Goal: Transaction & Acquisition: Purchase product/service

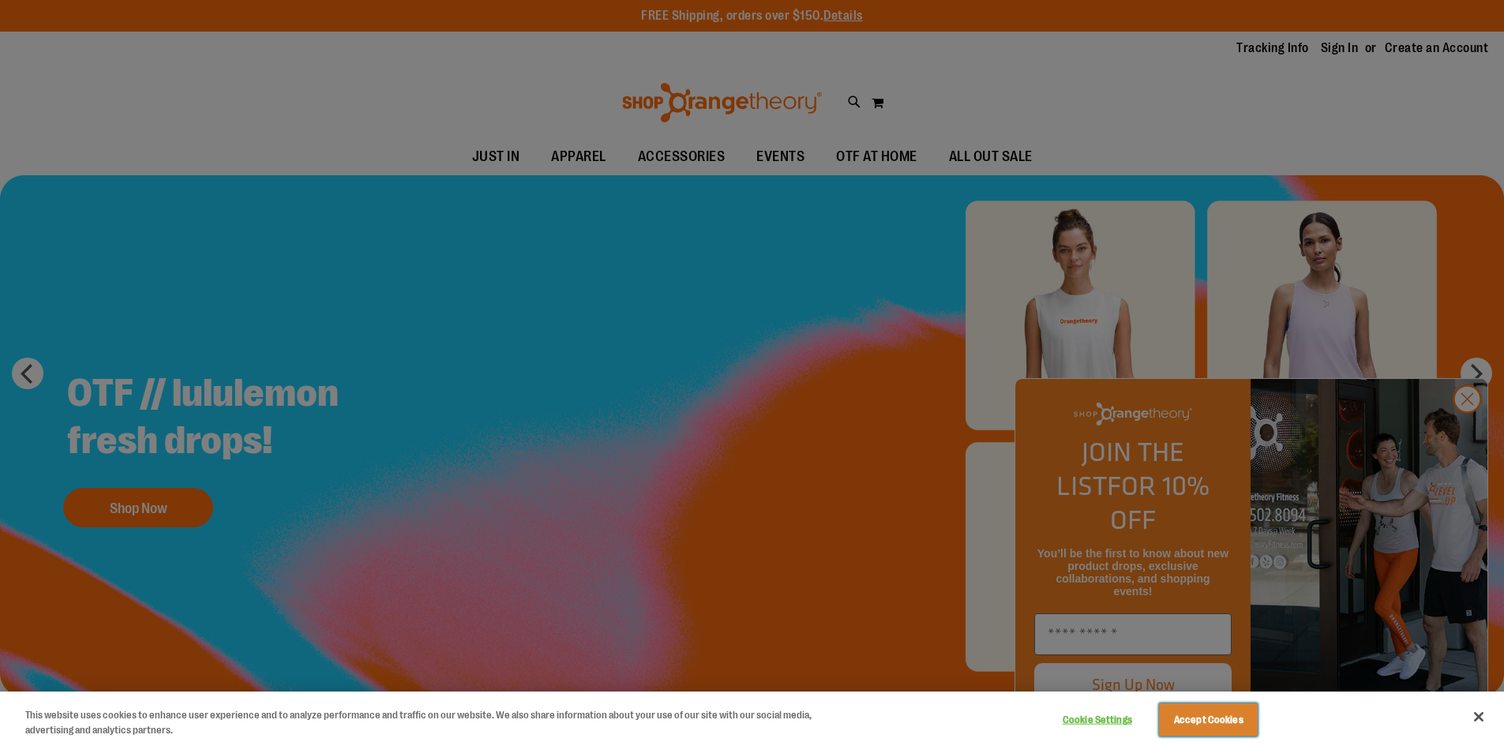
click at [1195, 718] on button "Accept Cookies" at bounding box center [1208, 719] width 99 height 33
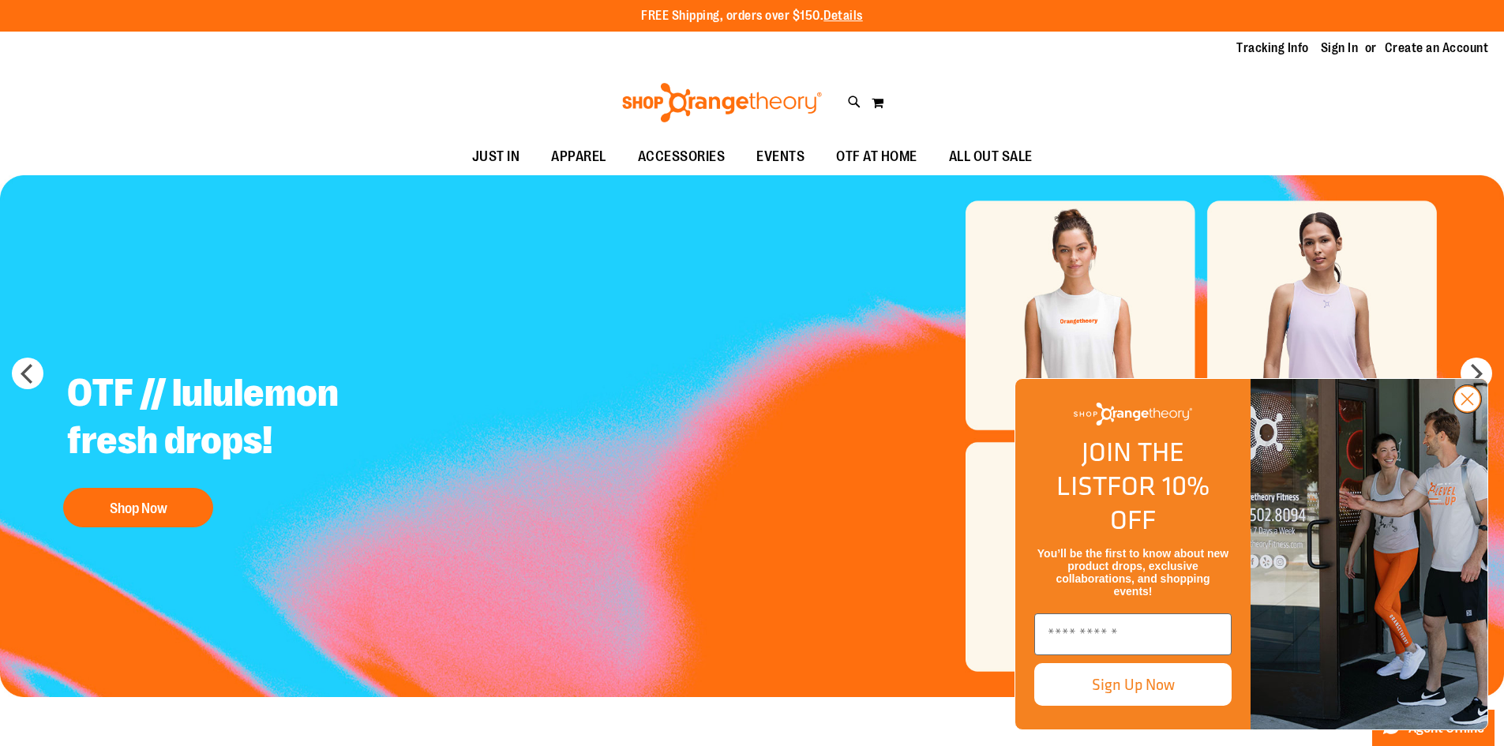
click at [1466, 405] on icon "Close dialog" at bounding box center [1467, 399] width 11 height 11
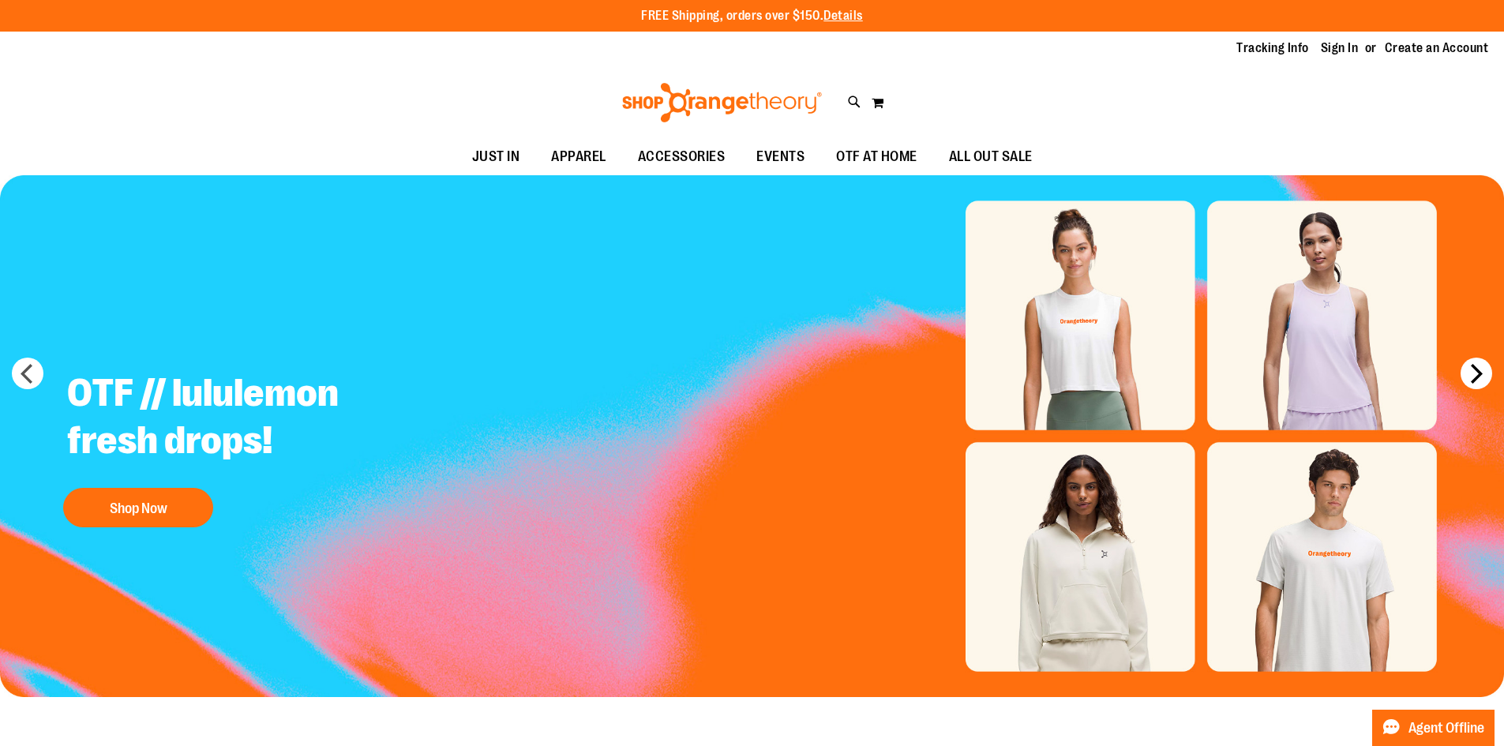
click at [1476, 368] on button "next" at bounding box center [1476, 374] width 32 height 32
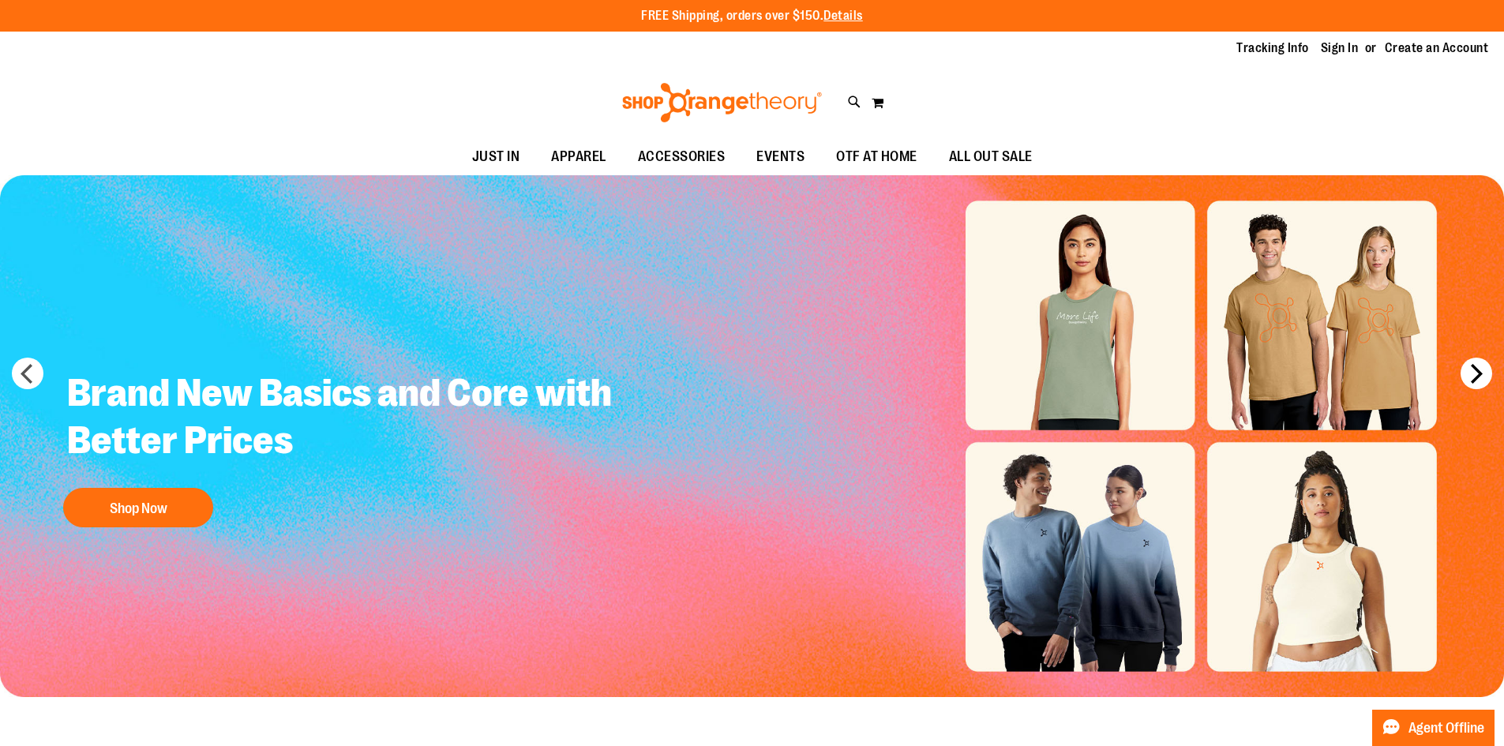
click at [1476, 368] on button "next" at bounding box center [1476, 374] width 32 height 32
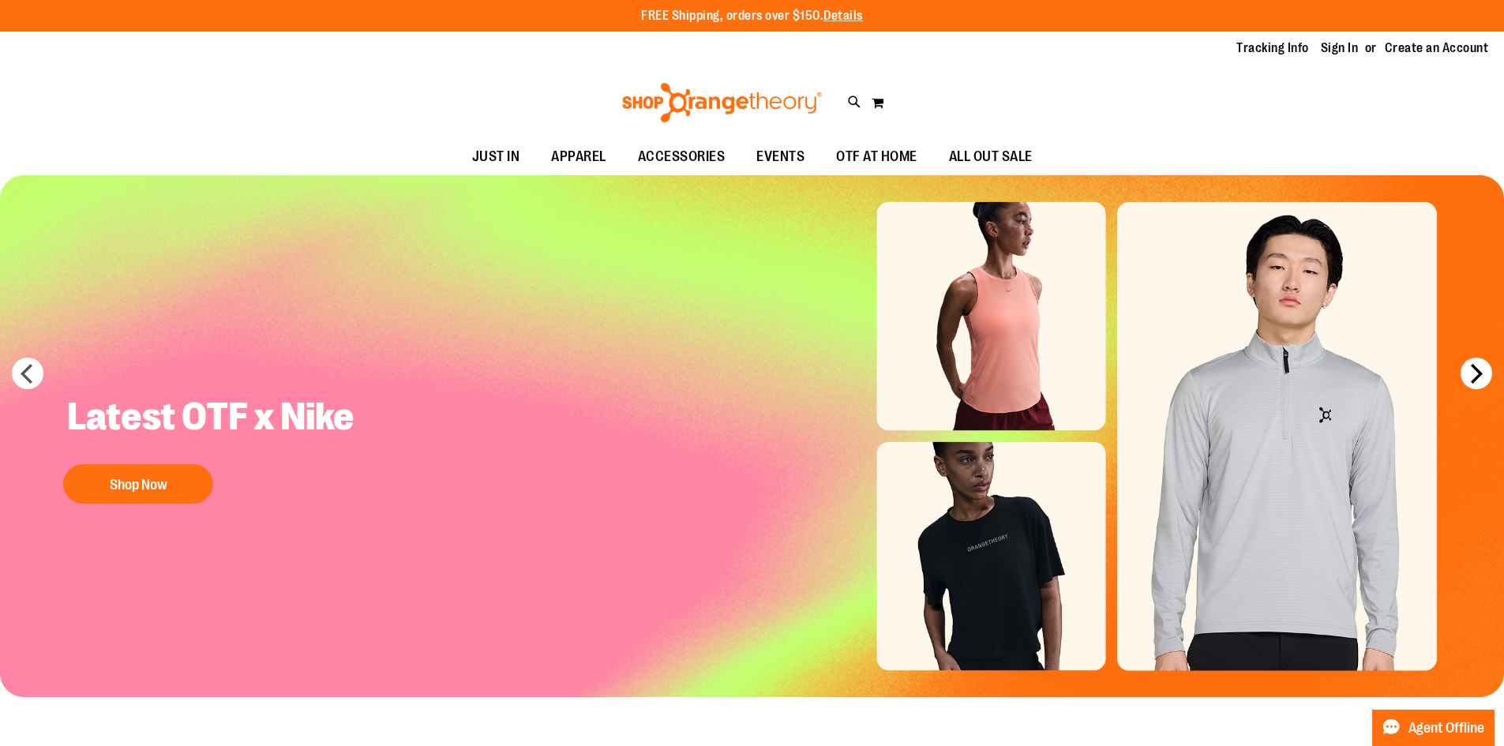
click at [1476, 368] on button "next" at bounding box center [1476, 374] width 32 height 32
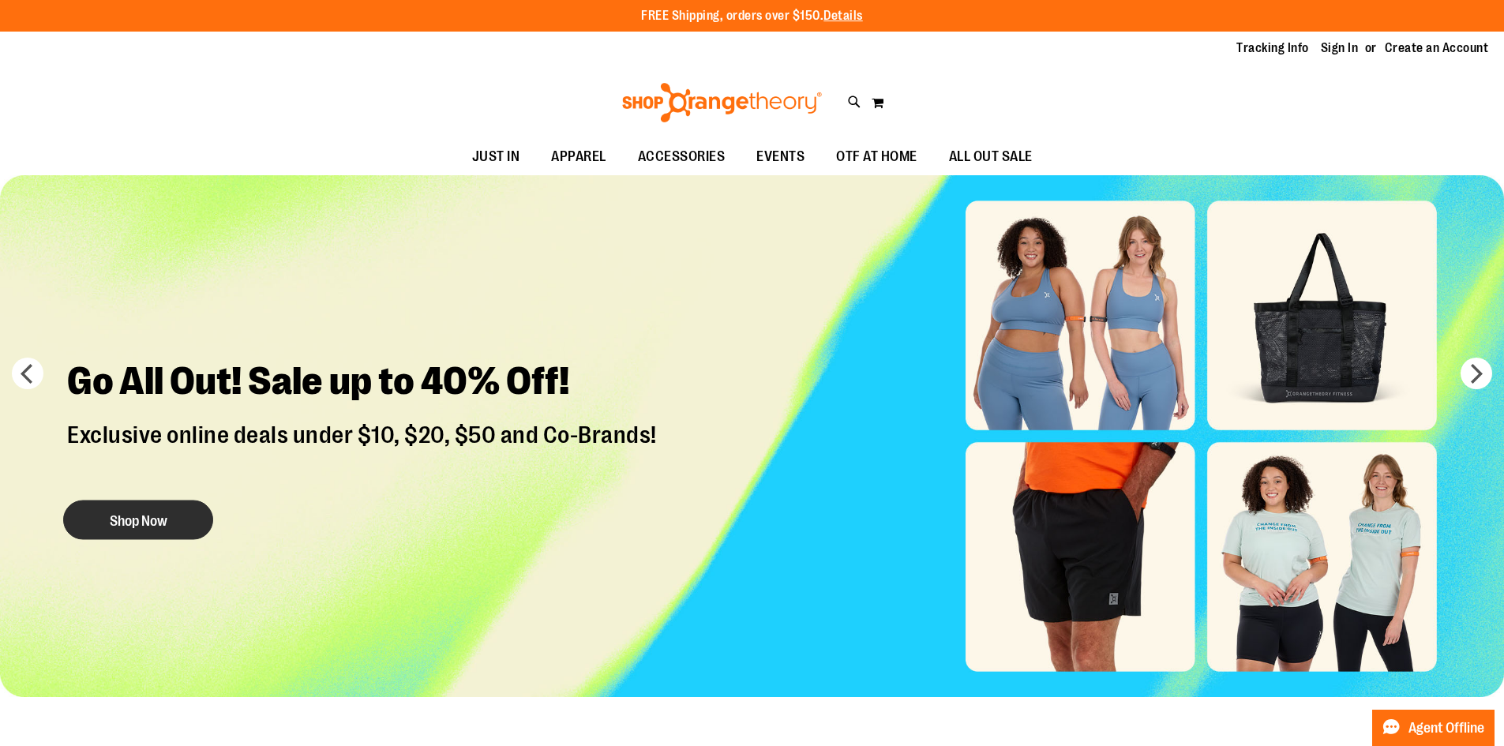
click at [163, 530] on button "Shop Now" at bounding box center [138, 519] width 150 height 39
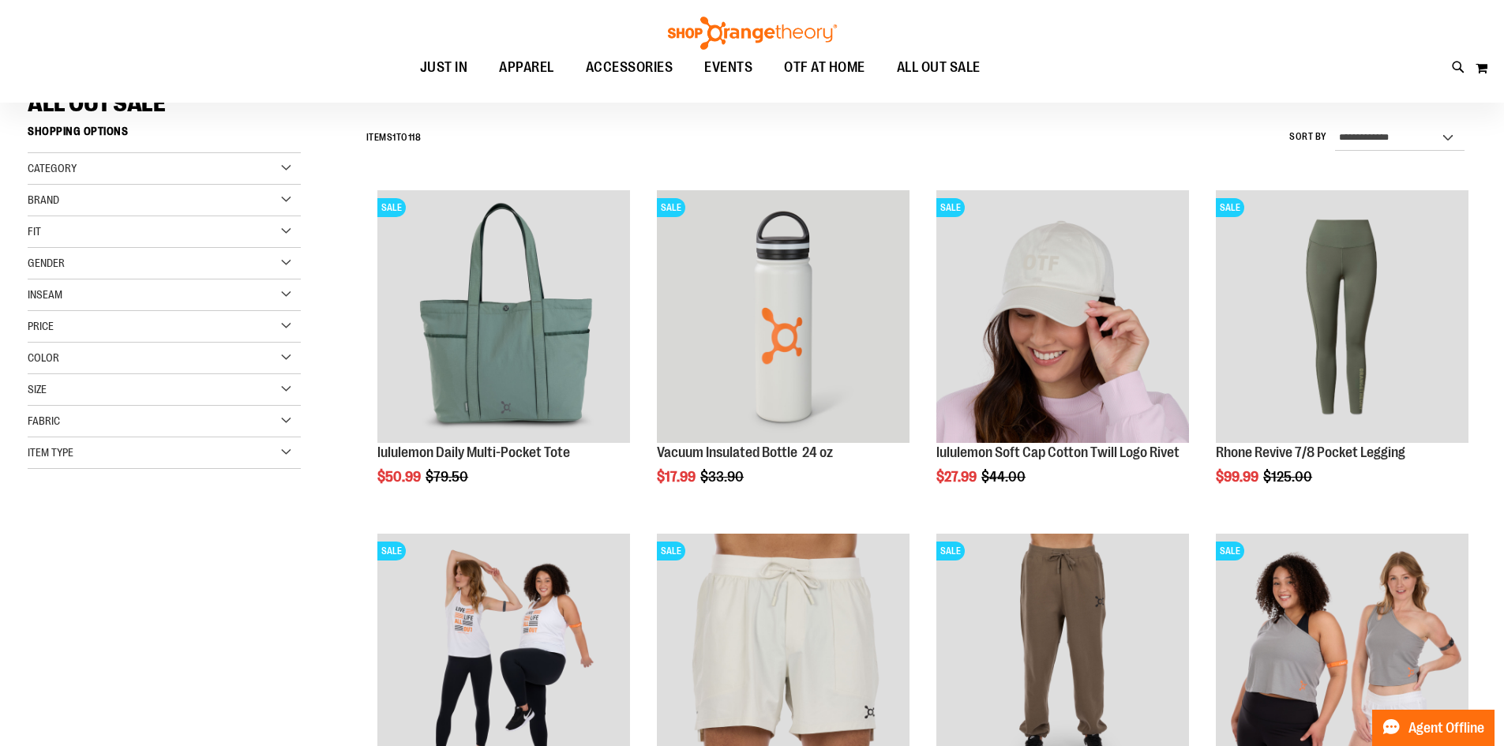
scroll to position [157, 0]
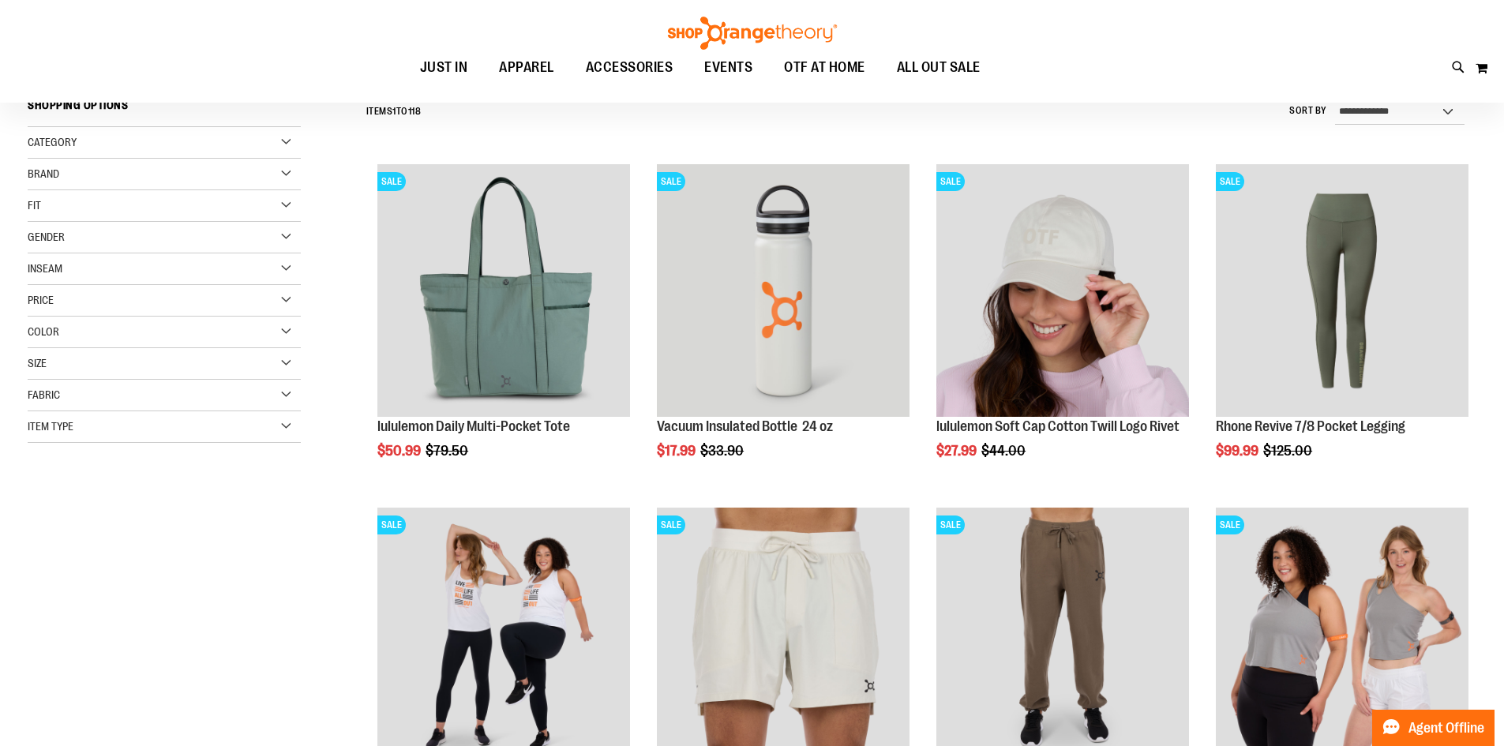
click at [287, 141] on div "Category" at bounding box center [164, 143] width 273 height 32
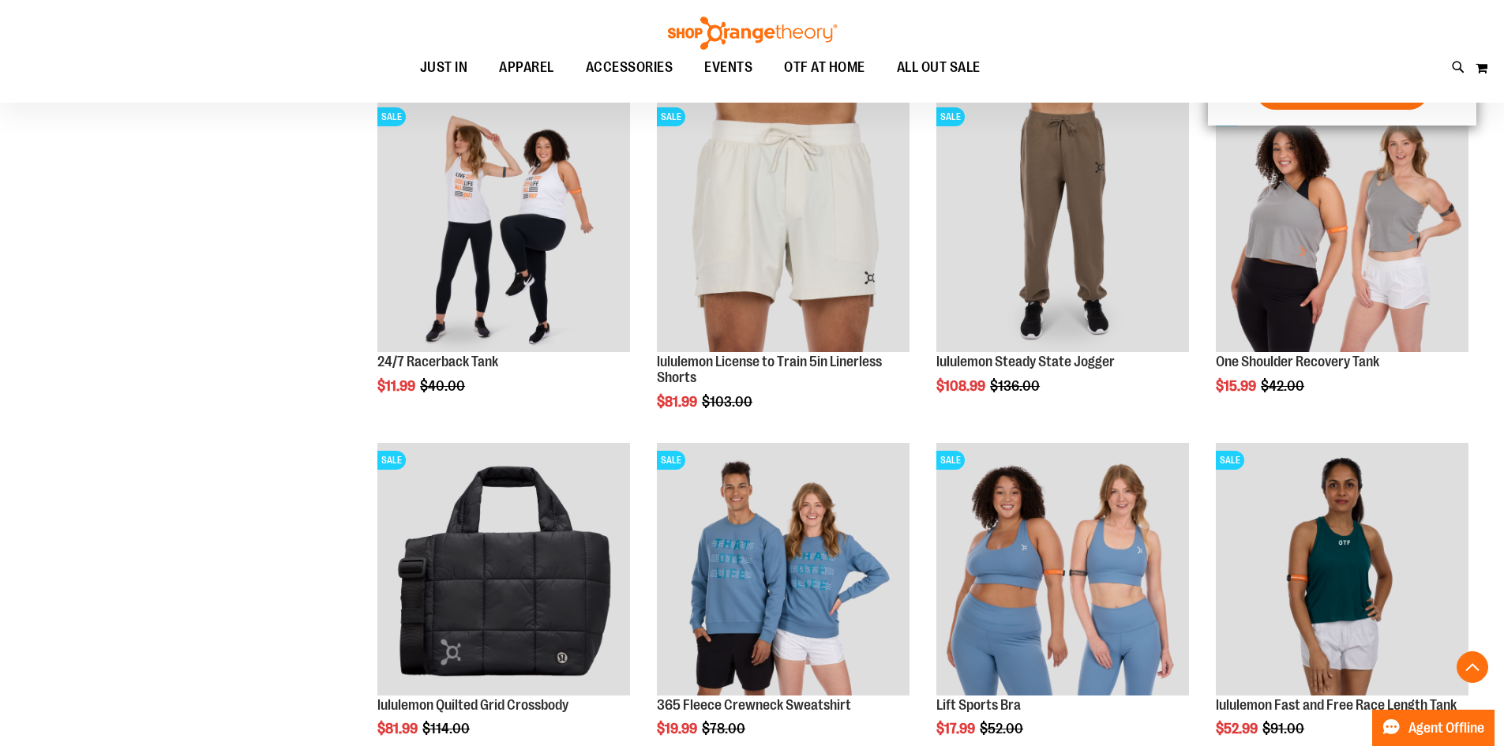
scroll to position [631, 0]
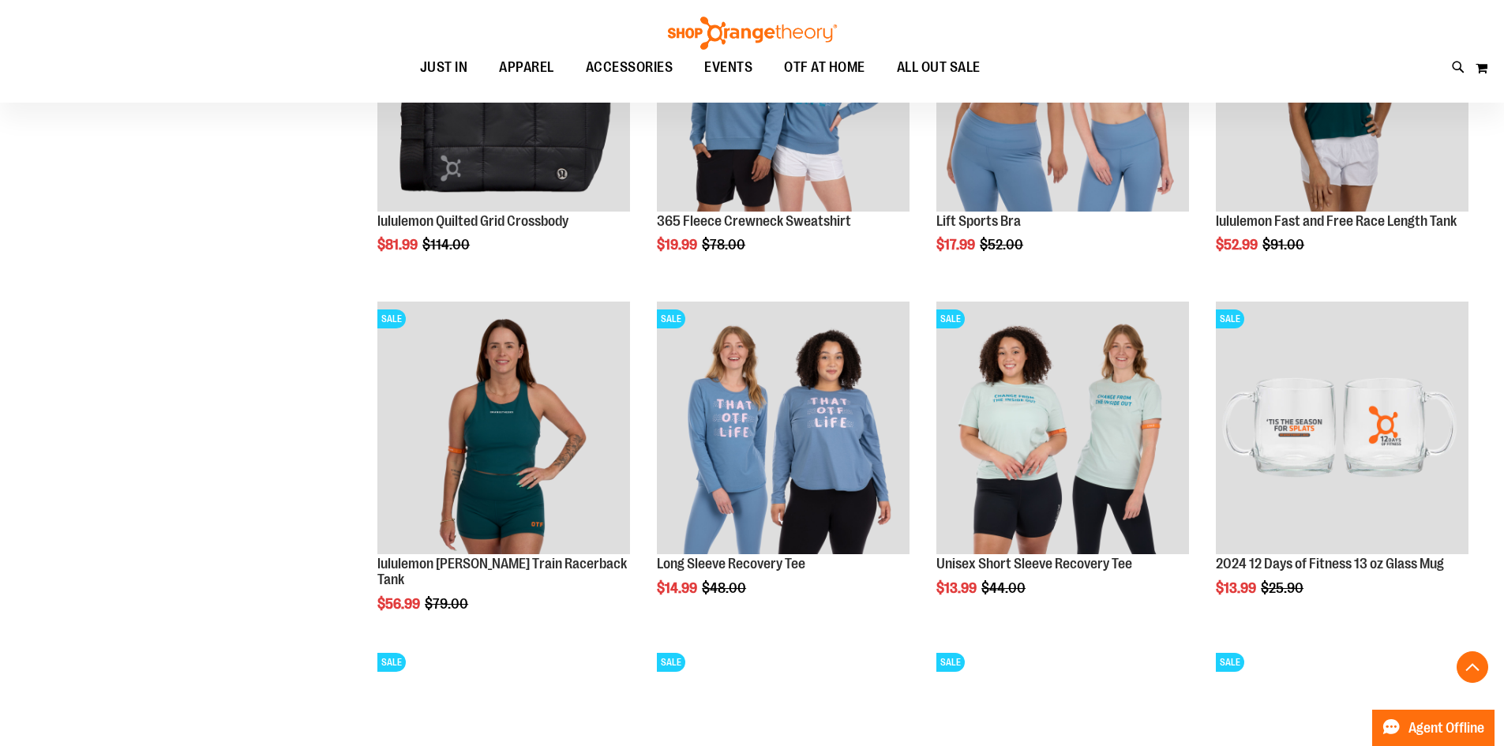
scroll to position [1104, 0]
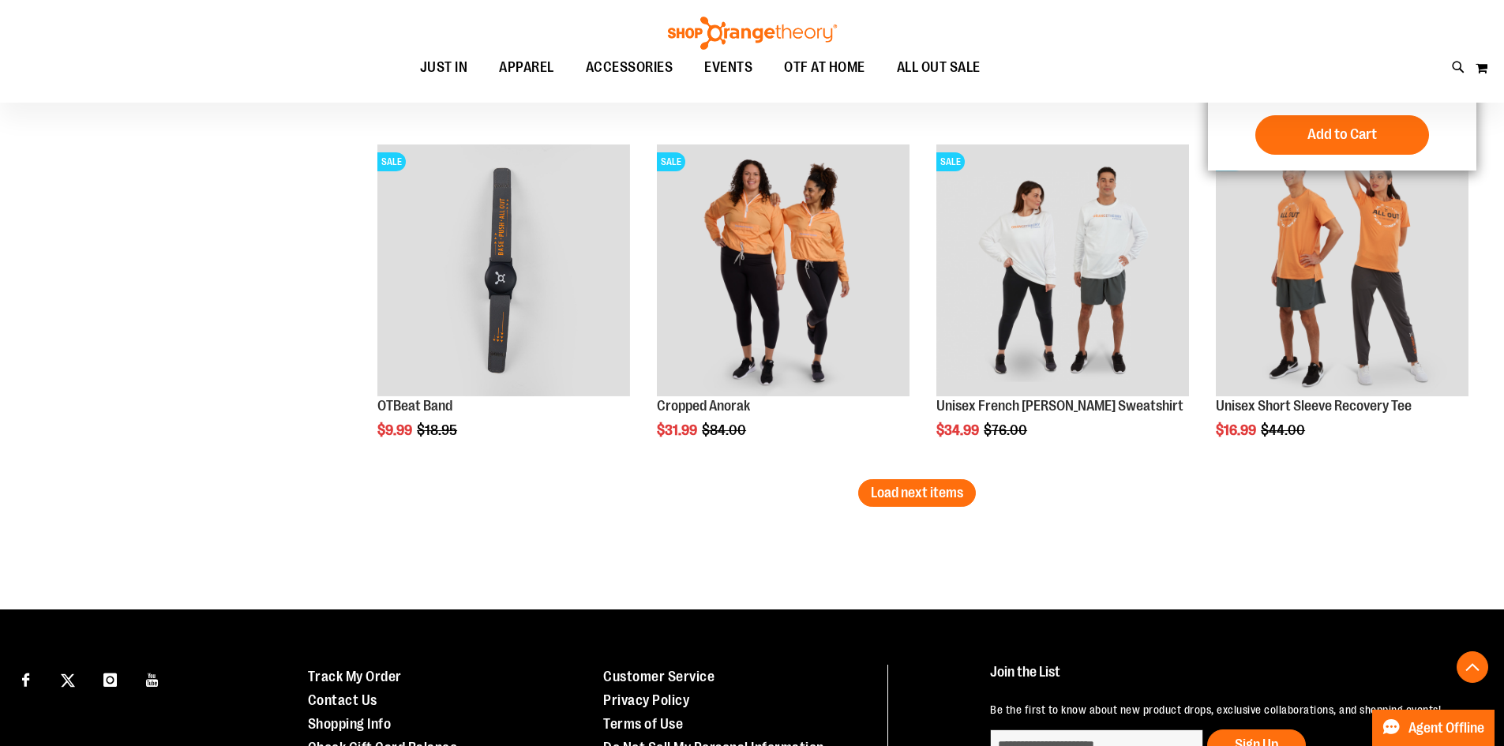
scroll to position [3077, 0]
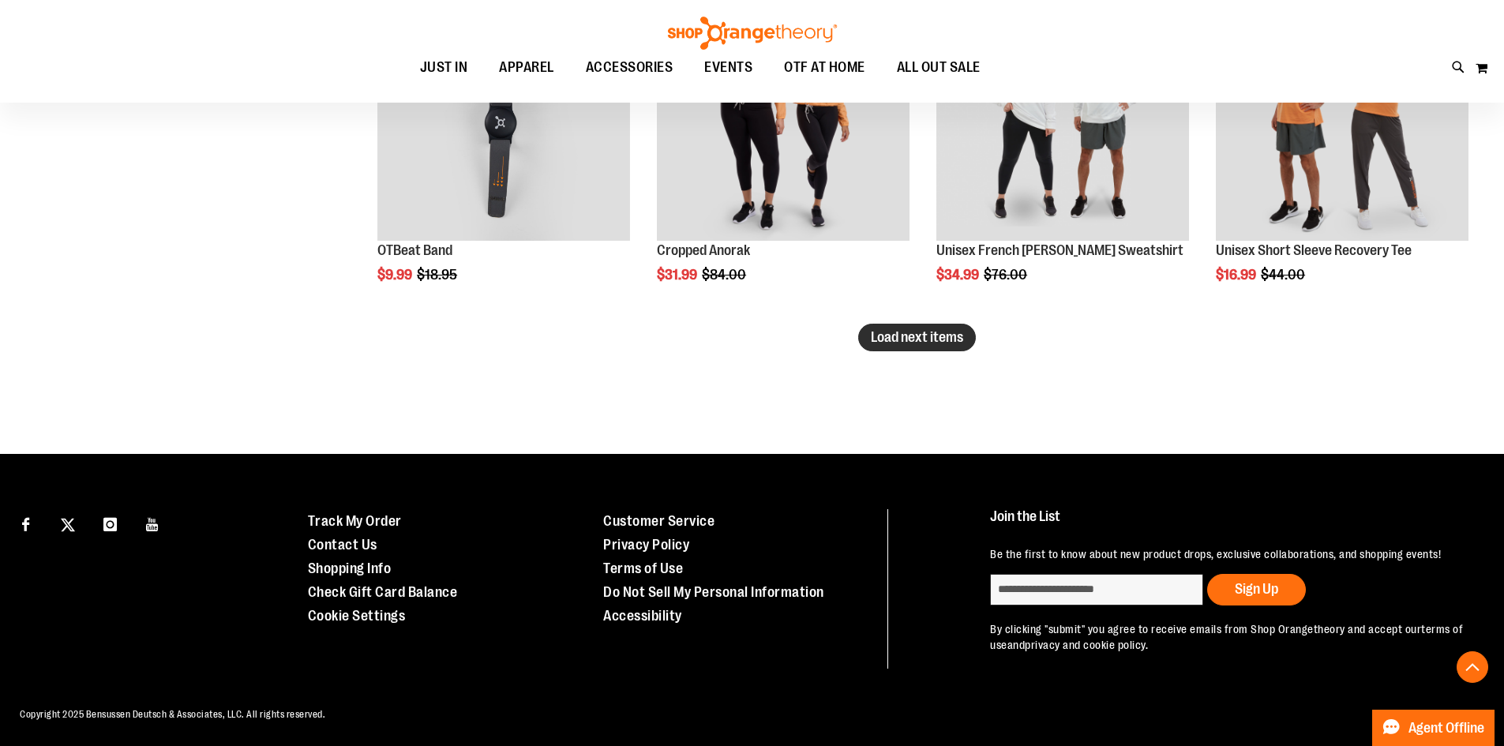
click at [939, 339] on span "Load next items" at bounding box center [917, 337] width 92 height 16
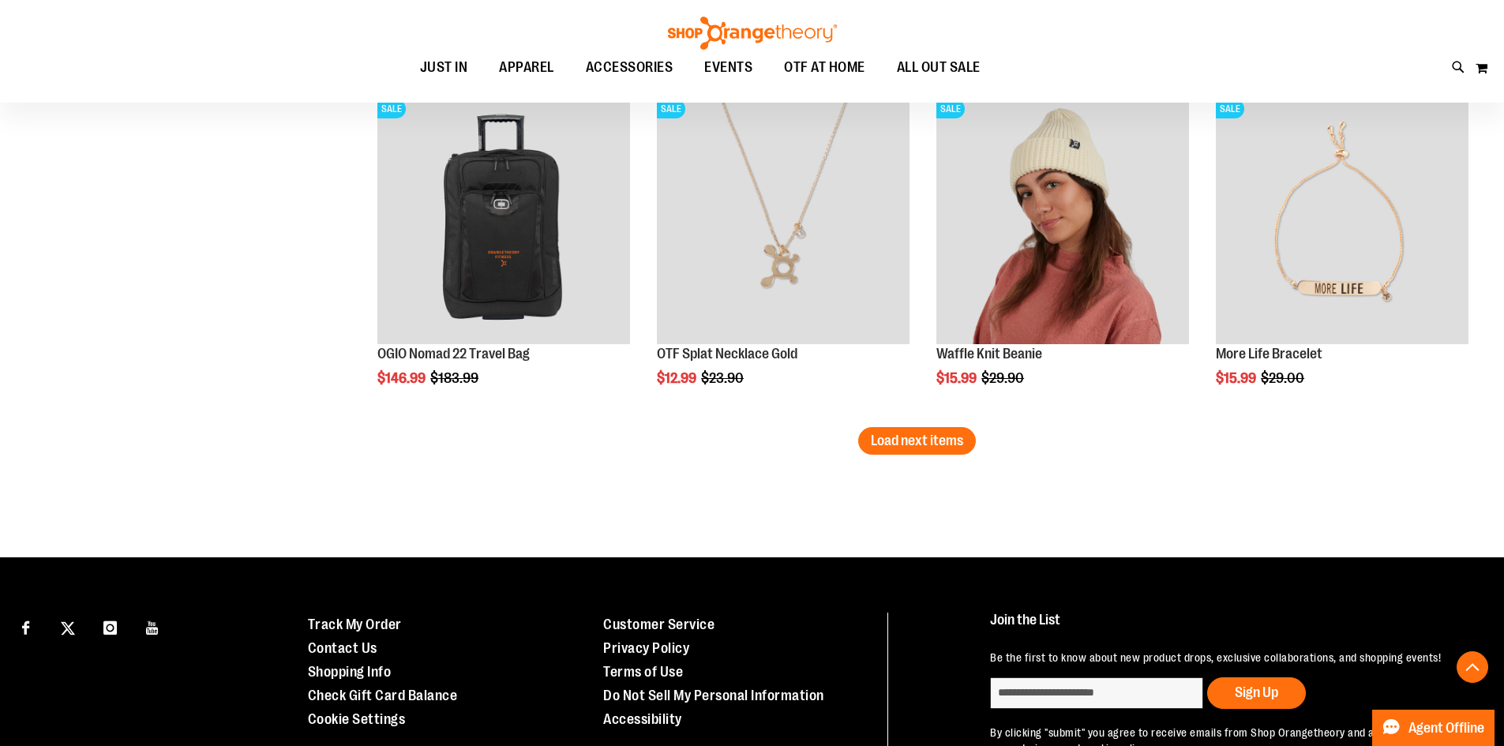
scroll to position [4024, 0]
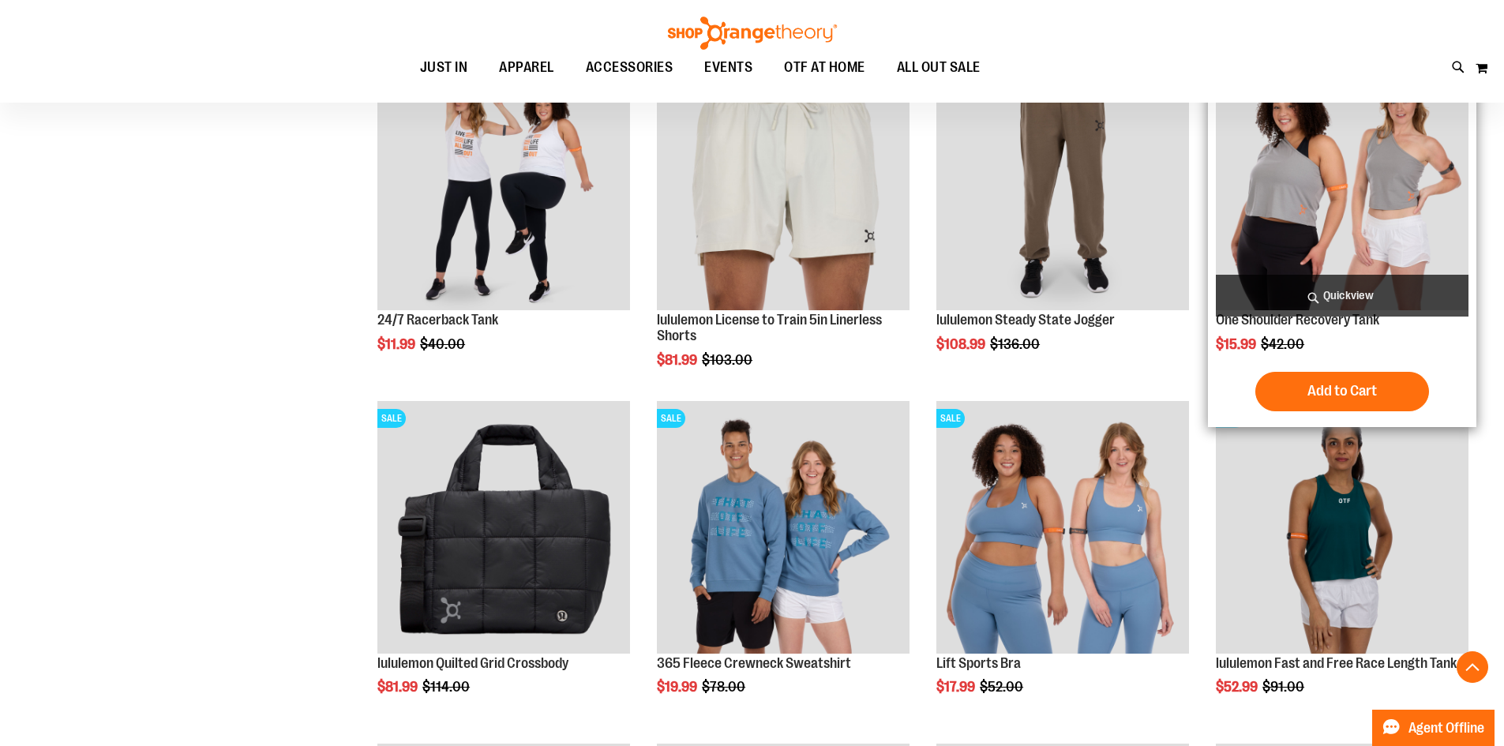
scroll to position [294, 0]
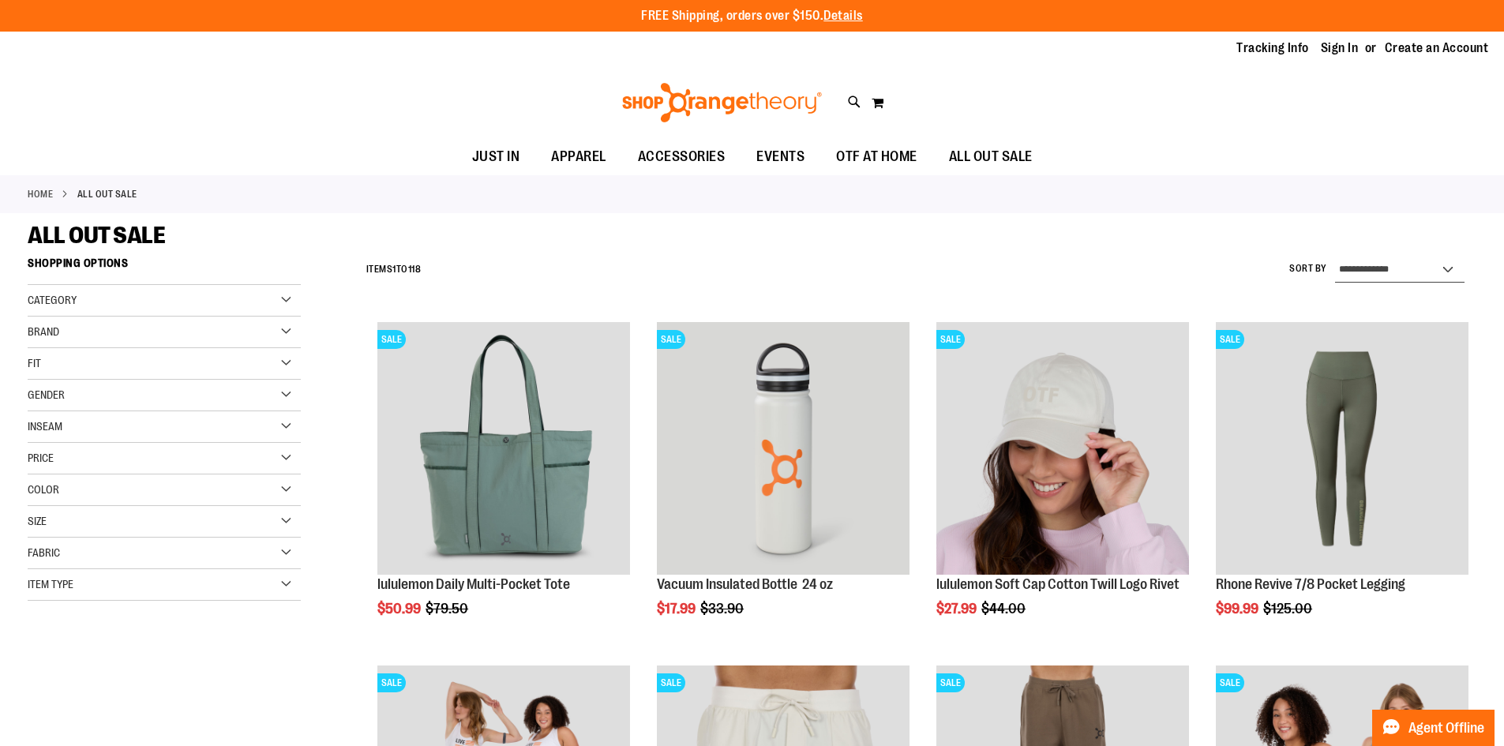
click at [1398, 269] on select "**********" at bounding box center [1399, 269] width 129 height 25
select select "**********"
click at [1335, 257] on select "**********" at bounding box center [1399, 269] width 129 height 25
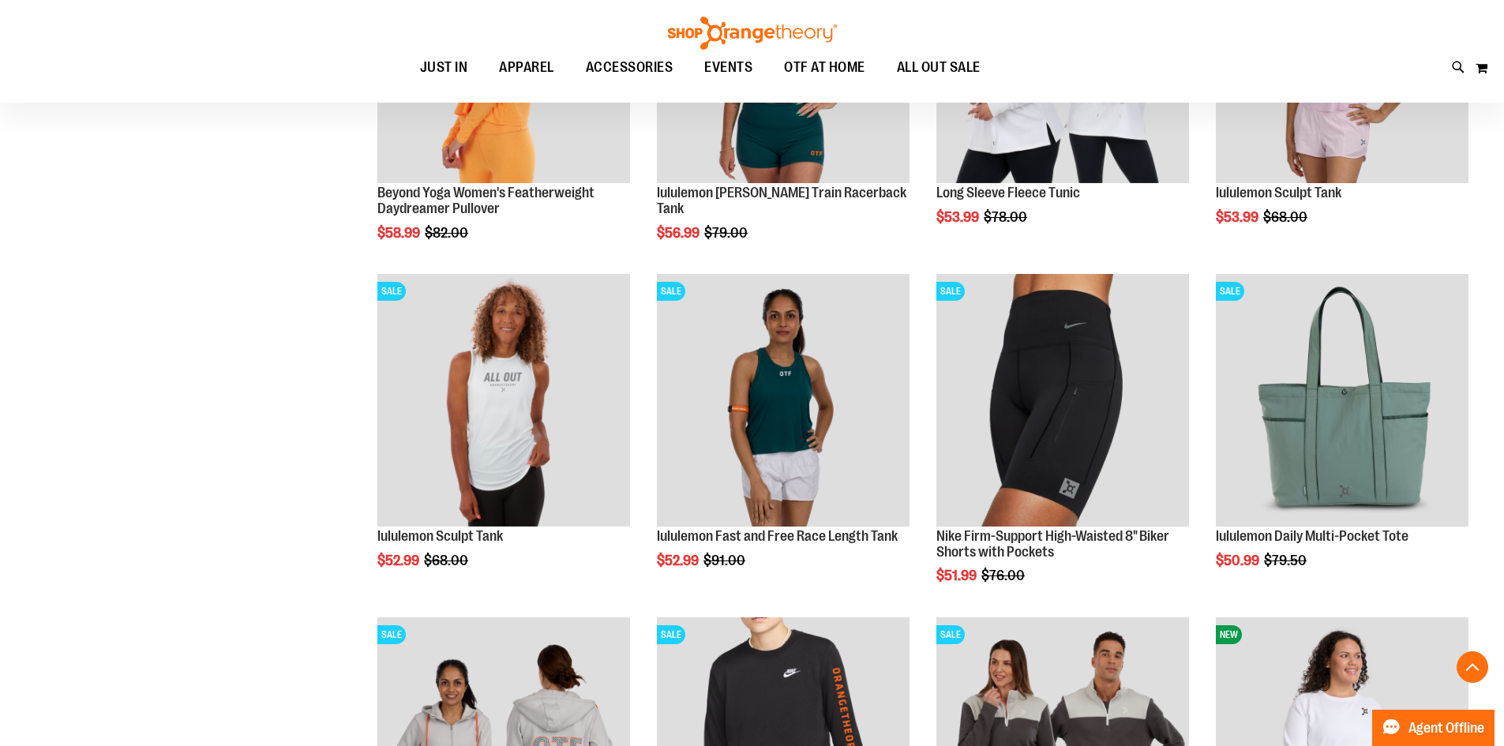
scroll to position [1814, 0]
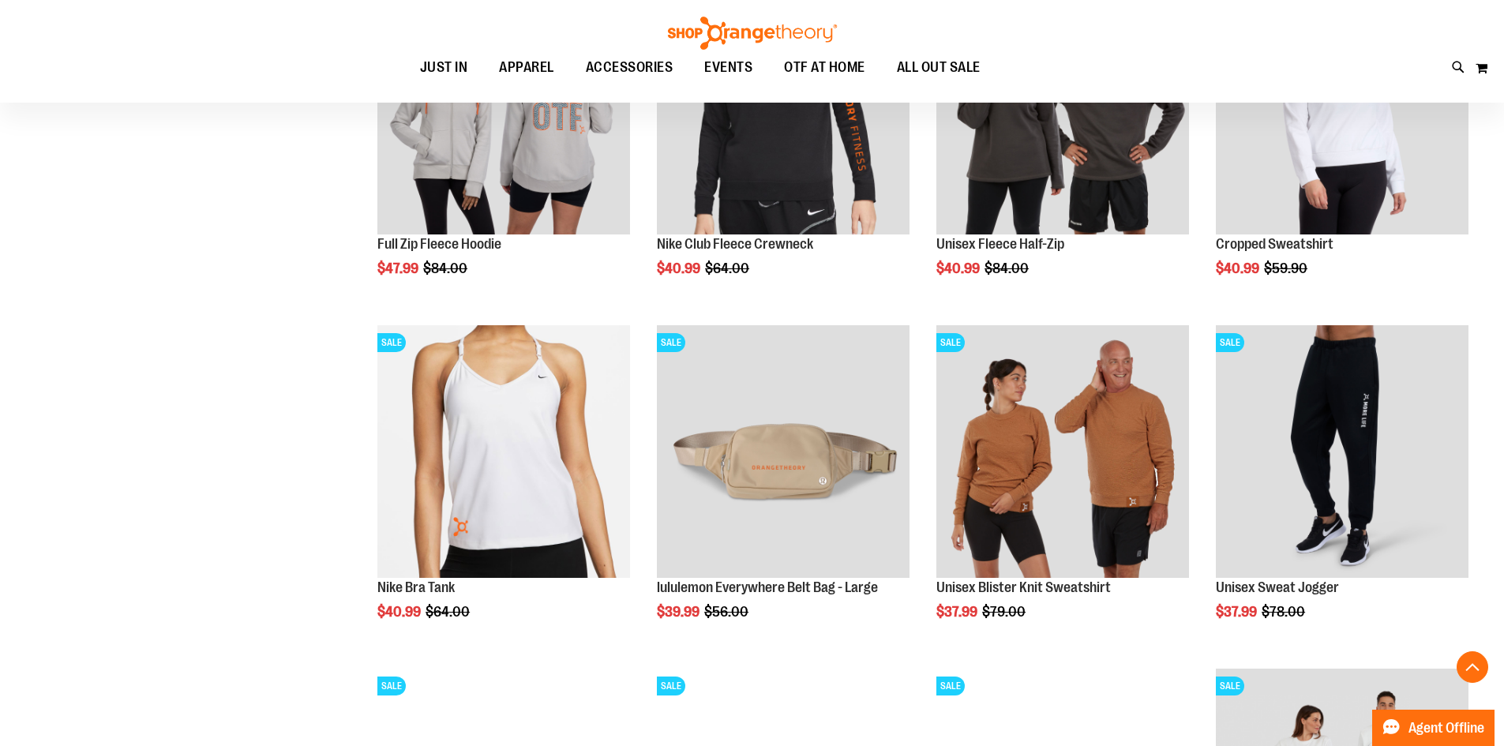
scroll to position [2528, 0]
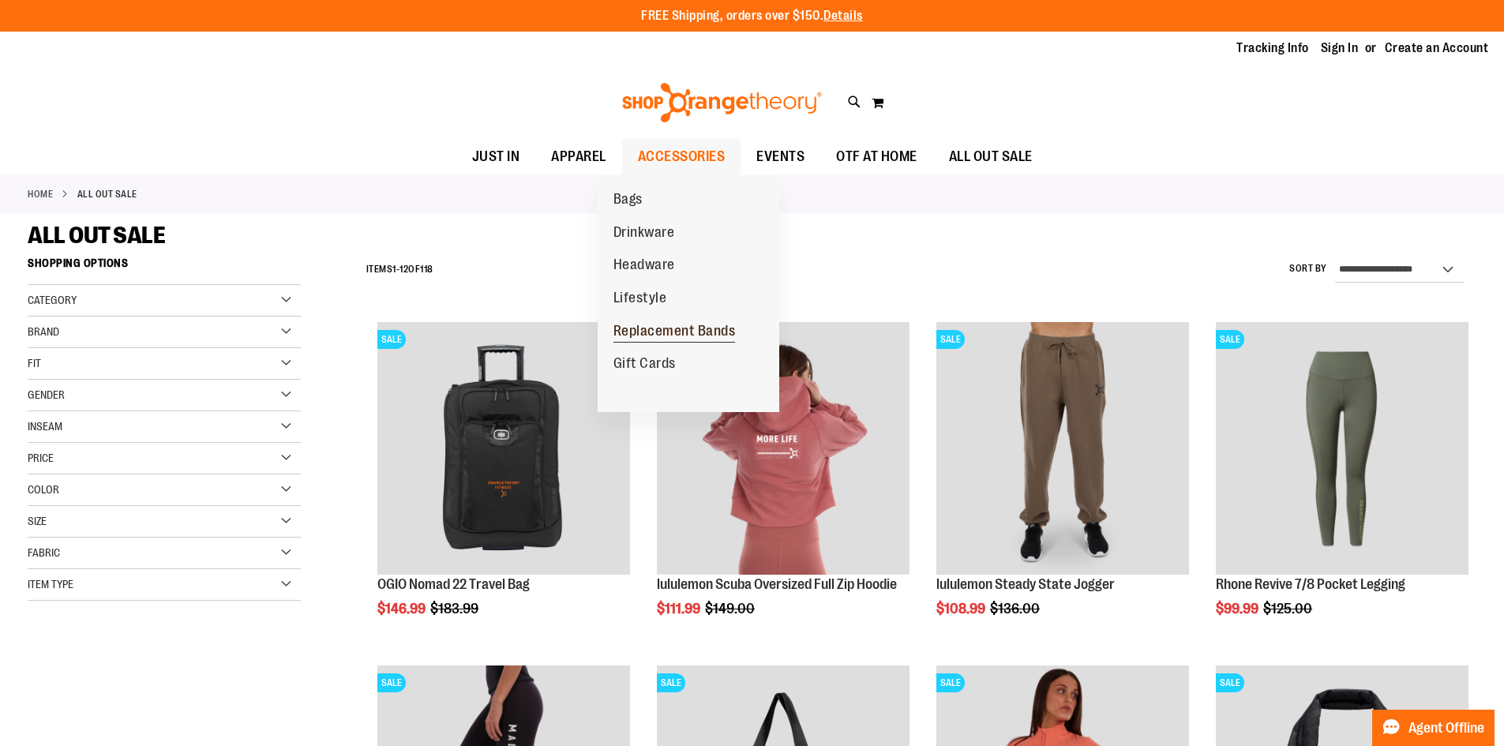
click at [681, 336] on span "Replacement Bands" at bounding box center [674, 333] width 122 height 20
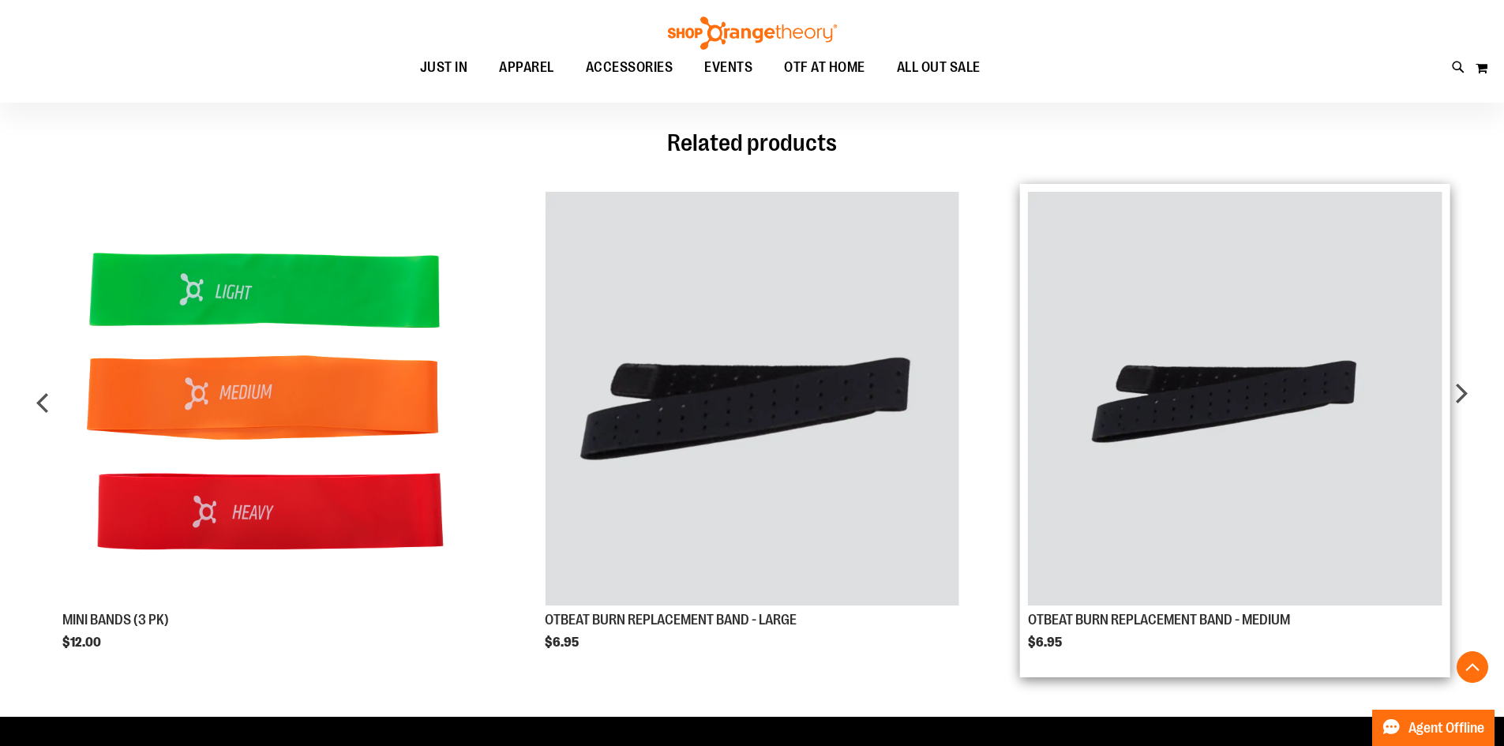
scroll to position [867, 0]
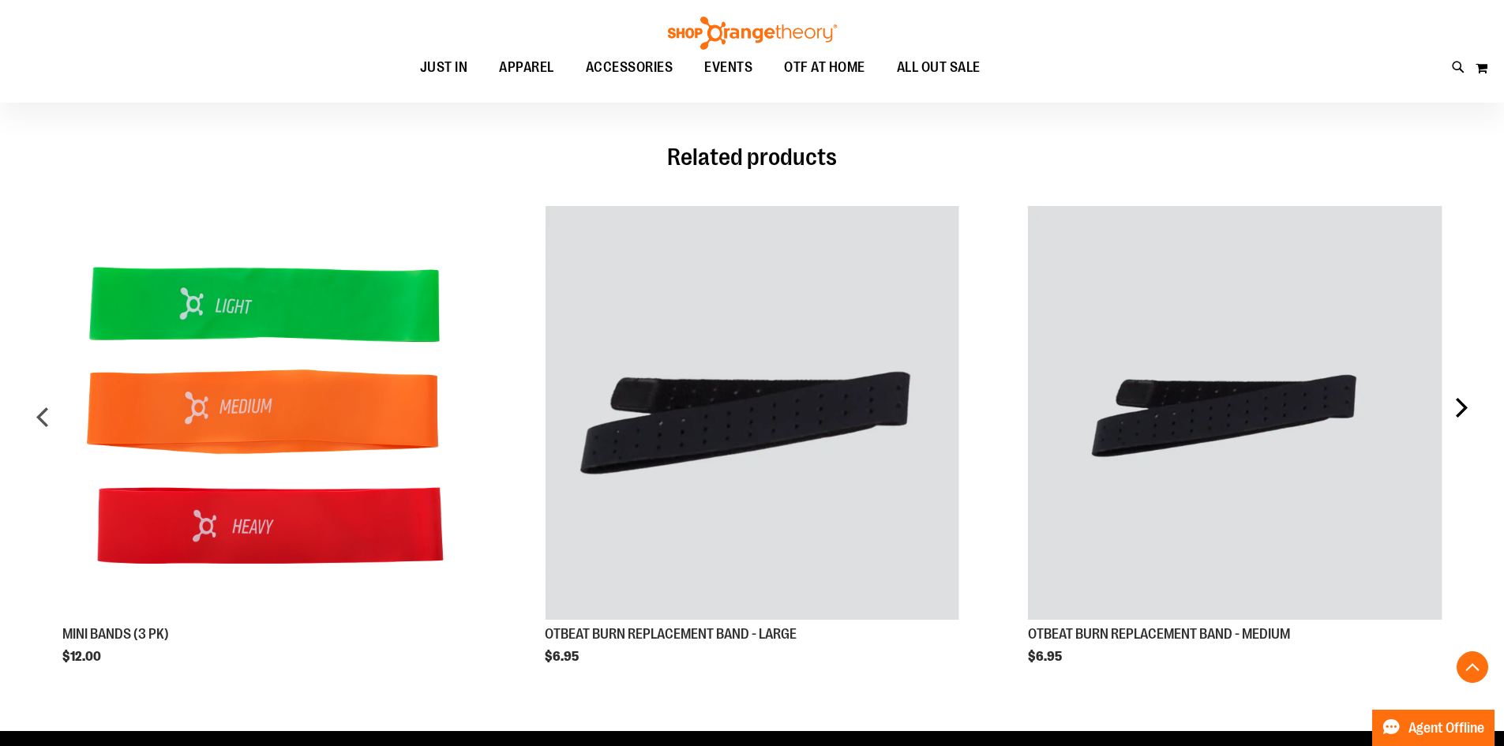
click at [1459, 408] on div "next" at bounding box center [1460, 422] width 32 height 481
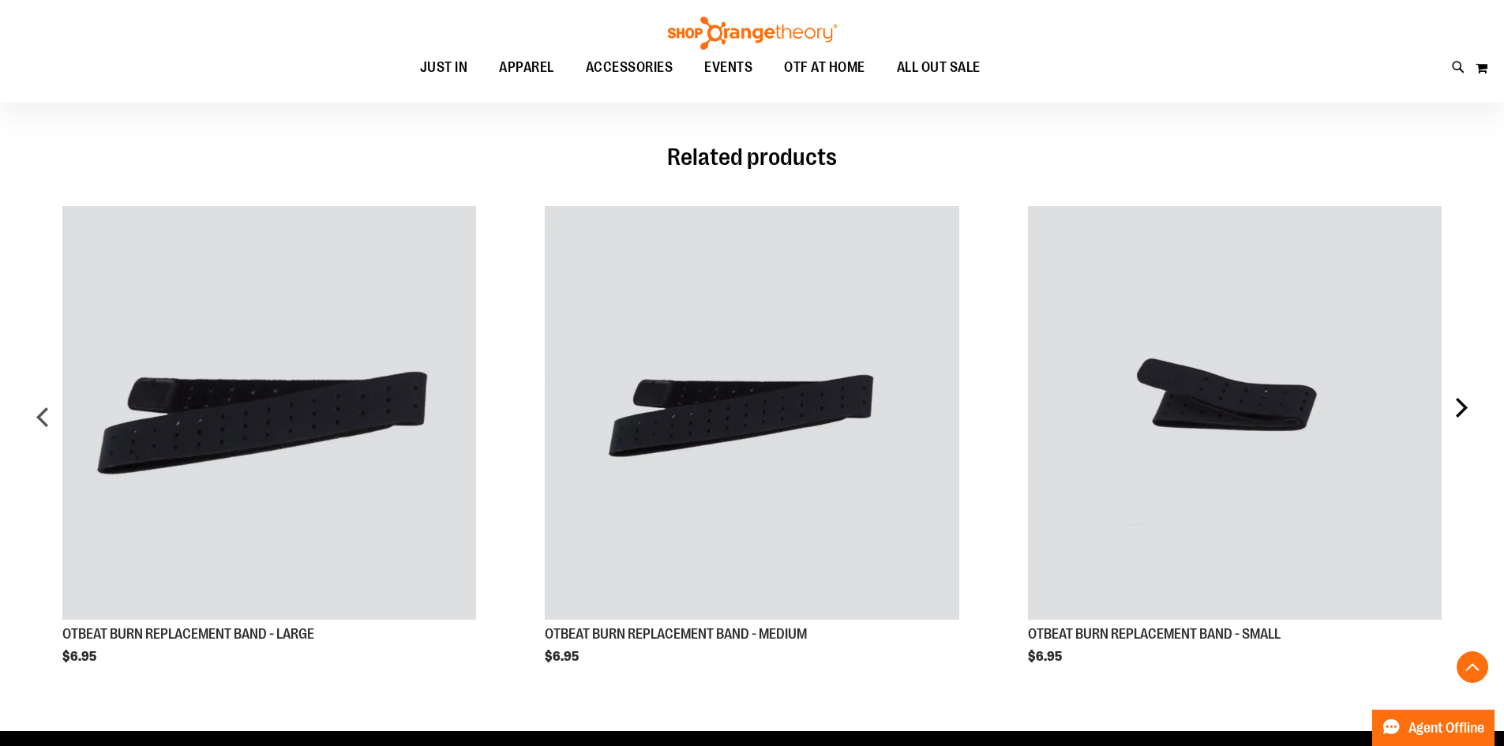
click at [1459, 408] on div "next" at bounding box center [1460, 422] width 32 height 481
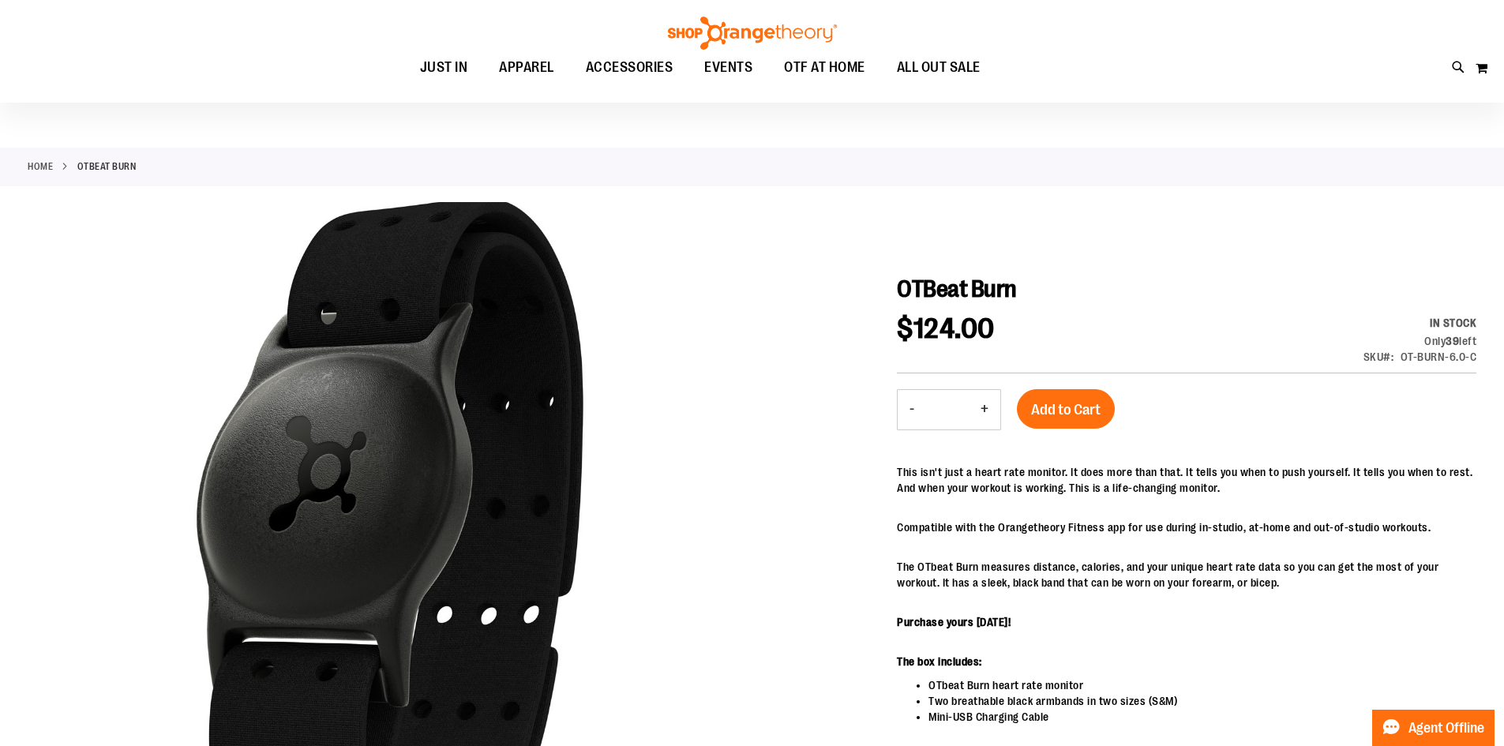
scroll to position [0, 0]
